Goal: Find specific page/section: Find specific page/section

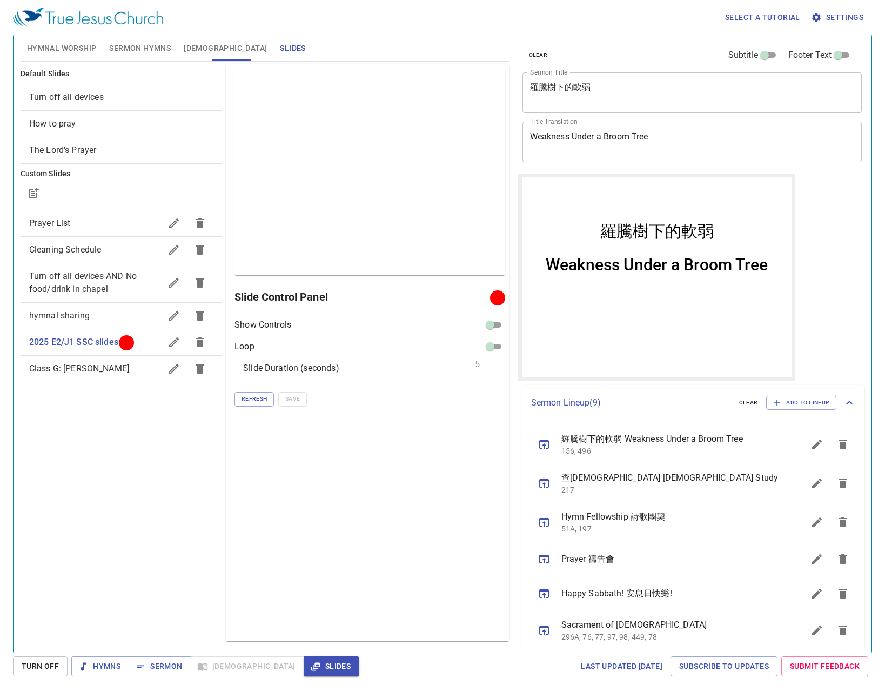
scroll to position [123, 0]
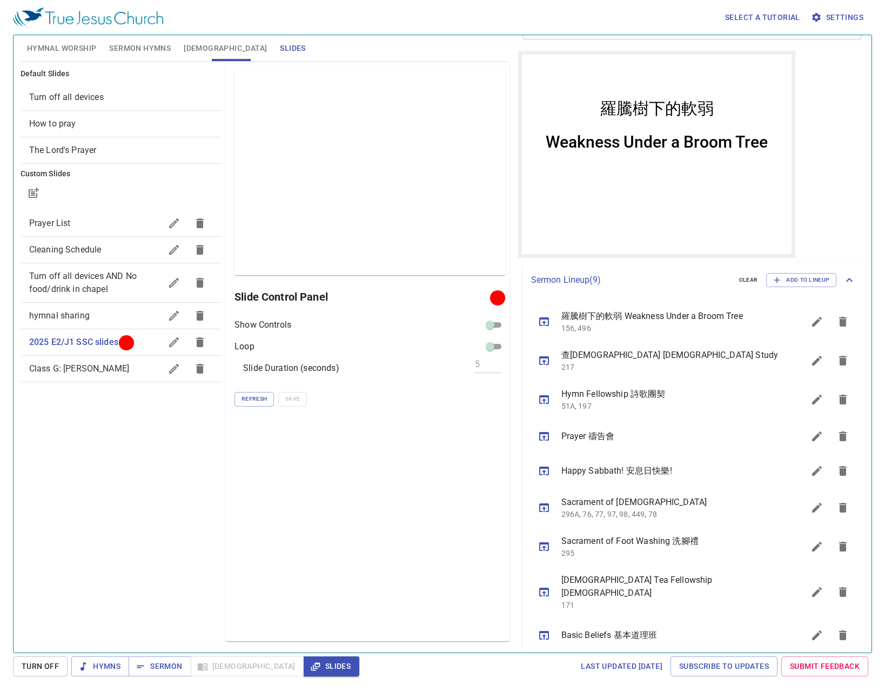
click at [97, 341] on span "2025 E2/J1 SSC slides" at bounding box center [73, 342] width 89 height 10
click at [257, 397] on span "Refresh" at bounding box center [254, 399] width 25 height 10
click at [257, 394] on span "Refresh" at bounding box center [254, 399] width 25 height 10
click at [176, 668] on span "Sermon" at bounding box center [159, 666] width 45 height 14
click at [401, 489] on div "Preview Only Slide Control Panel Project Show Controls Loop Slide Duration (sec…" at bounding box center [367, 352] width 283 height 577
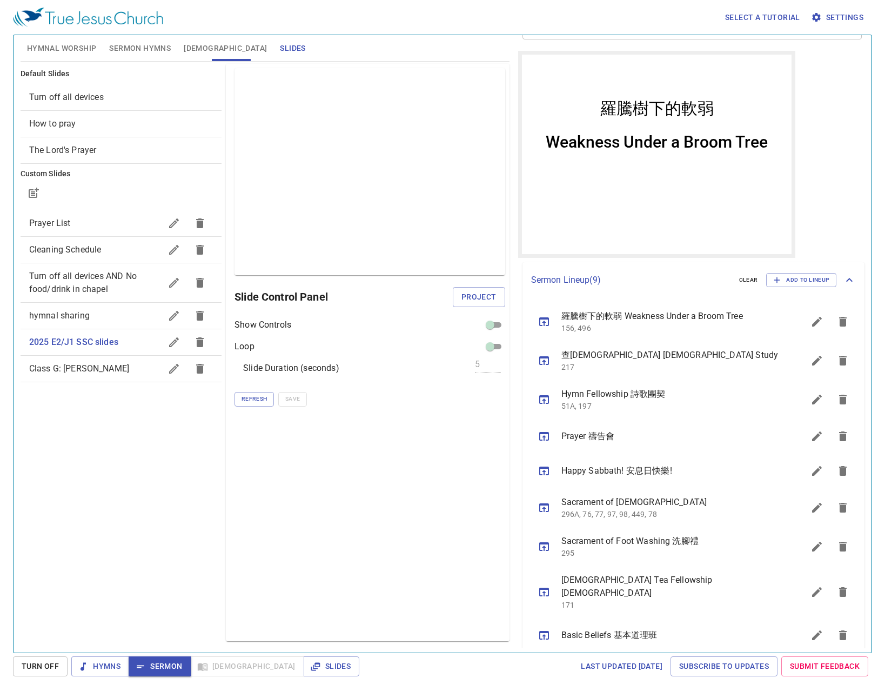
click at [465, 296] on span "Project" at bounding box center [478, 297] width 35 height 14
drag, startPoint x: 326, startPoint y: 474, endPoint x: 338, endPoint y: 458, distance: 20.1
click at [326, 467] on div "Preview Only Slide Control Panel Show Controls Loop Slide Duration (seconds) 5 …" at bounding box center [367, 352] width 283 height 577
drag, startPoint x: 444, startPoint y: 482, endPoint x: 450, endPoint y: 480, distance: 6.2
click at [447, 481] on div "Preview Only Slide Control Panel Show Controls Loop Slide Duration (seconds) 5 …" at bounding box center [367, 352] width 283 height 577
